Goal: Complete application form

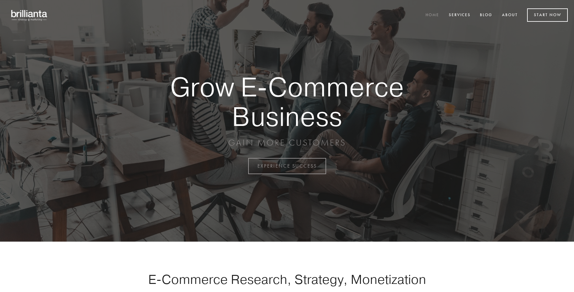
scroll to position [1628, 0]
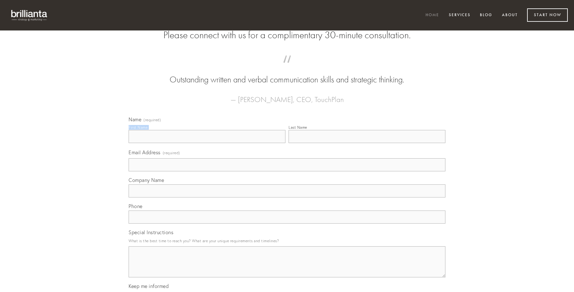
type input "[PERSON_NAME]"
click at [367, 143] on input "Last Name" at bounding box center [367, 136] width 157 height 13
type input "[PERSON_NAME]"
click at [287, 171] on input "Email Address (required)" at bounding box center [287, 164] width 317 height 13
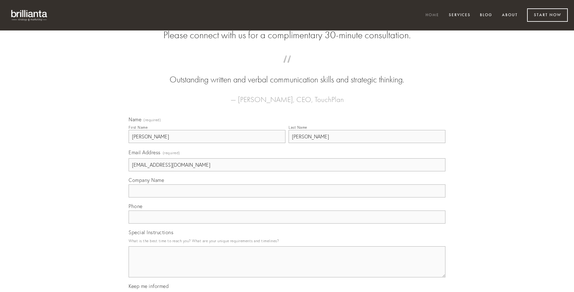
type input "[EMAIL_ADDRESS][DOMAIN_NAME]"
click at [287, 197] on input "Company Name" at bounding box center [287, 190] width 317 height 13
type input "aurum"
click at [287, 223] on input "text" at bounding box center [287, 216] width 317 height 13
click at [287, 267] on textarea "Special Instructions" at bounding box center [287, 261] width 317 height 31
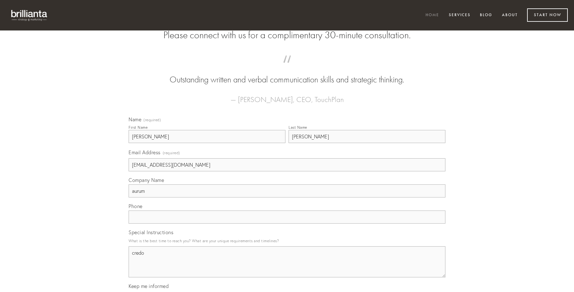
type textarea "credo"
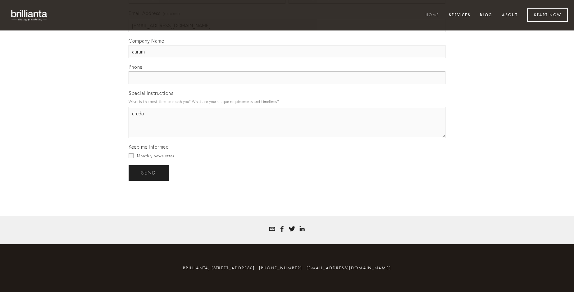
click at [149, 172] on span "send" at bounding box center [148, 173] width 15 height 6
